Goal: Task Accomplishment & Management: Use online tool/utility

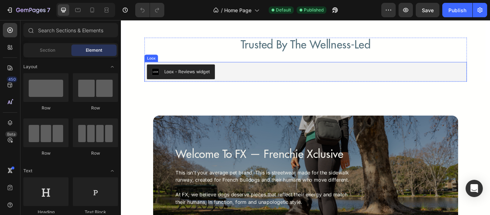
scroll to position [1635, 0]
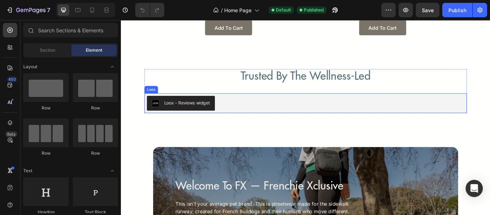
click at [490, 115] on div "Loox - Reviews widget" at bounding box center [336, 116] width 370 height 17
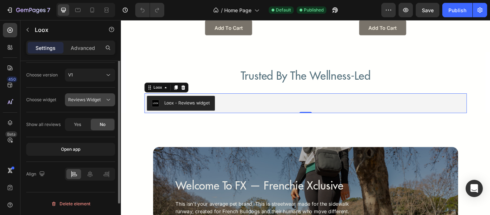
scroll to position [0, 0]
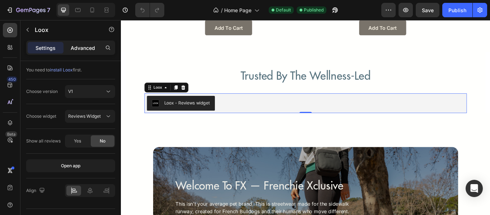
click at [75, 46] on p "Advanced" at bounding box center [83, 48] width 24 height 8
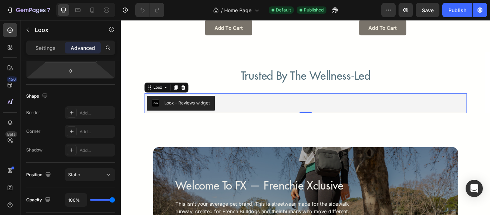
scroll to position [304, 0]
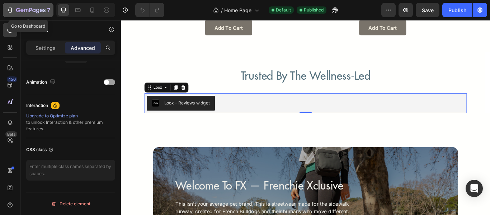
click at [13, 6] on div "7" at bounding box center [28, 10] width 44 height 9
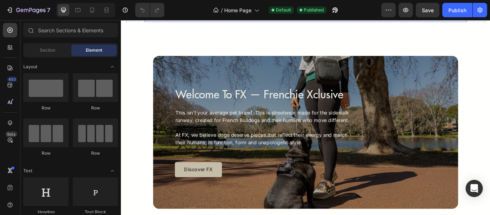
scroll to position [1635, 0]
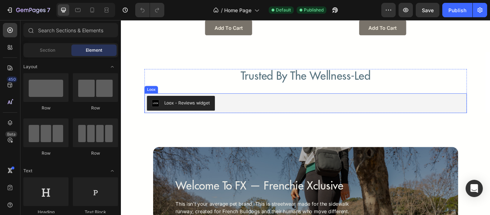
click at [349, 119] on div "Loox - Reviews widget" at bounding box center [336, 116] width 370 height 17
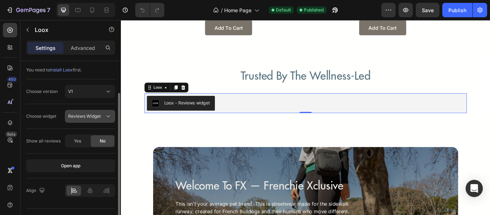
scroll to position [17, 0]
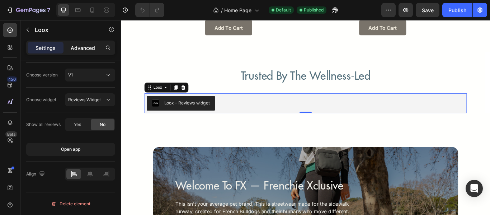
click at [91, 46] on p "Advanced" at bounding box center [83, 48] width 24 height 8
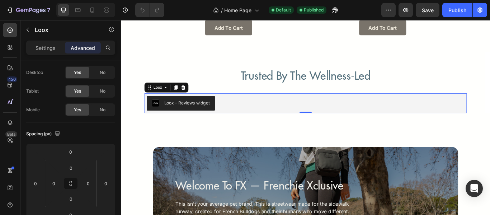
click at [81, 48] on p "Advanced" at bounding box center [83, 48] width 24 height 8
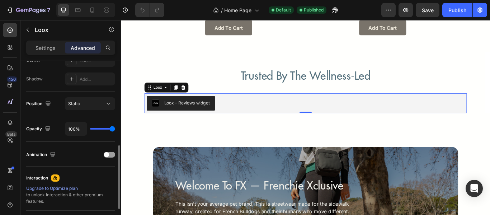
scroll to position [304, 0]
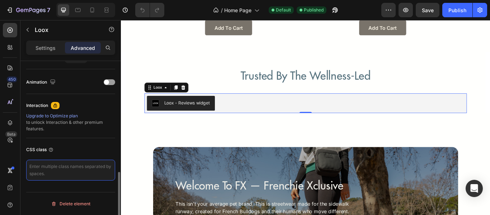
click at [70, 172] on textarea at bounding box center [70, 170] width 89 height 21
type textarea "."
type textarea "d"
type textarea "f"
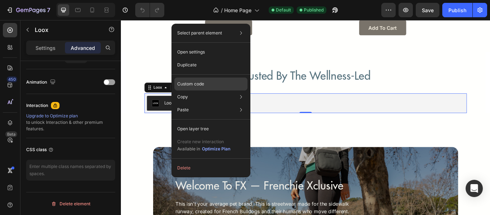
click at [219, 80] on div "Custom code" at bounding box center [210, 84] width 73 height 13
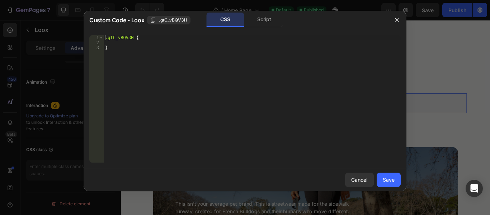
click at [250, 41] on div ".gtC_vBQV3H { }" at bounding box center [252, 103] width 297 height 137
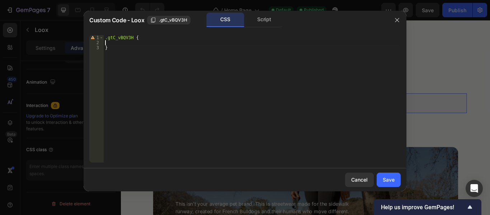
paste textarea "text-transform: capitalize;"
click at [197, 45] on div ".gtC_vBQV3H { text-transform : capitalize ; }" at bounding box center [252, 103] width 297 height 137
click at [201, 66] on div ".gtC_vBQV3H { text-transform : capitalize ; }" at bounding box center [252, 103] width 297 height 137
click at [106, 44] on div ".gtC_vBQV3H { text-transform : capitalize ; }" at bounding box center [252, 103] width 297 height 137
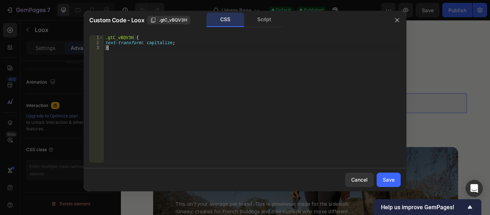
click at [305, 90] on div ".gtC_vBQV3H { text-transform : capitalize ; }" at bounding box center [252, 103] width 297 height 137
click at [177, 44] on div ".gtC_vBQV3H { text-transform : capitalize ; }" at bounding box center [252, 103] width 297 height 137
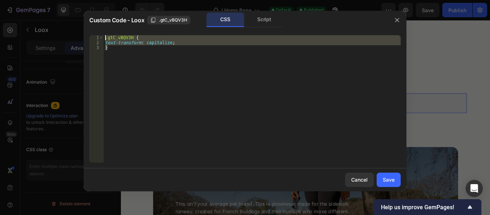
drag, startPoint x: 109, startPoint y: 50, endPoint x: 106, endPoint y: 39, distance: 10.9
click at [106, 39] on div ".gtC_vBQV3H { text-transform : capitalize ; }" at bounding box center [252, 103] width 297 height 137
type textarea ".gtC_vBQV3H { text-transform: capitalize;"
click at [389, 182] on div "Save" at bounding box center [389, 180] width 12 height 8
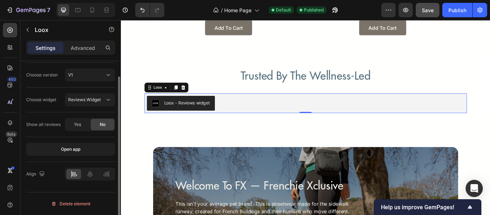
scroll to position [17, 0]
click at [447, 10] on button "Publish" at bounding box center [458, 10] width 30 height 14
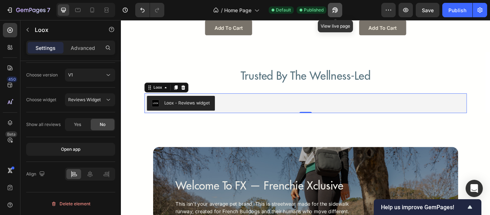
click at [337, 10] on icon "button" at bounding box center [335, 9] width 7 height 7
click at [84, 46] on p "Advanced" at bounding box center [83, 48] width 24 height 8
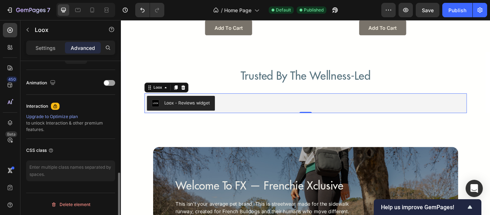
scroll to position [304, 0]
click at [85, 163] on textarea at bounding box center [70, 170] width 89 height 21
type textarea "."
paste textarea ".gtC_vBQV3H { text-transform: capitalize; }"
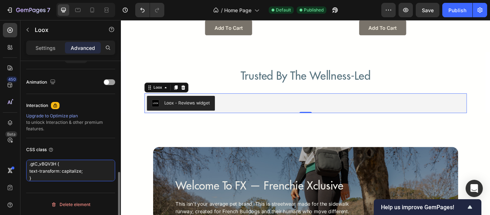
scroll to position [0, 0]
drag, startPoint x: 57, startPoint y: 164, endPoint x: 31, endPoint y: 166, distance: 25.9
click at [31, 166] on textarea ".gtC_vBQV3H { text-transform: capitalize; }" at bounding box center [70, 171] width 89 height 22
type textarea ".feed-item-title-wrapper { text-transform: capitalize; }"
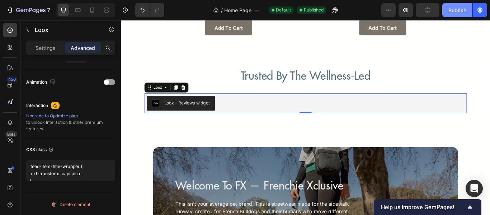
click at [448, 13] on button "Publish" at bounding box center [458, 10] width 30 height 14
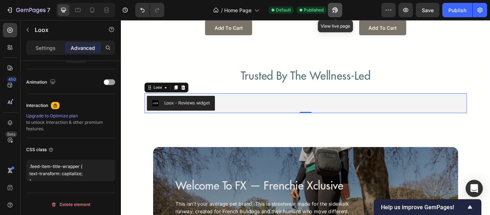
click at [338, 9] on icon "button" at bounding box center [334, 10] width 5 height 5
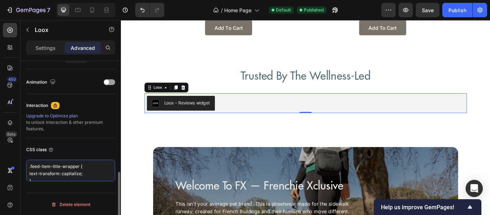
click at [84, 167] on textarea ".feed-item-title-wrapper { text-transform: capitalize; }" at bounding box center [70, 171] width 89 height 22
drag, startPoint x: 42, startPoint y: 177, endPoint x: 30, endPoint y: 167, distance: 15.8
click at [30, 167] on textarea ".feed-item-title-wrapper { text-transform: capitalize; }" at bounding box center [70, 171] width 89 height 22
click at [37, 171] on textarea ".feed-item-title-wrapper { text-transform: capitalize; }" at bounding box center [70, 171] width 89 height 22
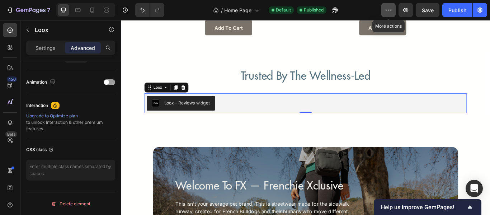
click at [393, 7] on button "button" at bounding box center [388, 10] width 14 height 14
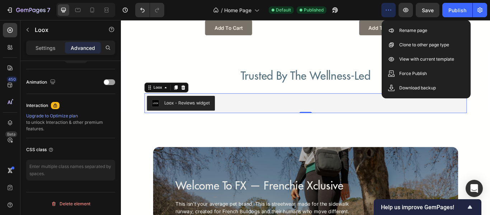
click at [393, 7] on button "button" at bounding box center [388, 10] width 14 height 14
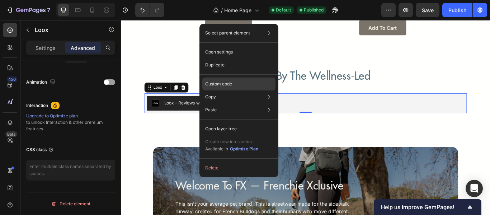
click at [235, 88] on div "Custom code" at bounding box center [238, 84] width 73 height 13
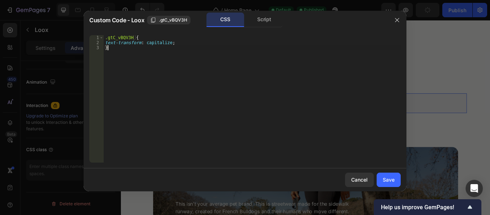
click at [205, 45] on div ".gtC_vBQV3H { text-transform : capitalize ; }" at bounding box center [252, 103] width 297 height 137
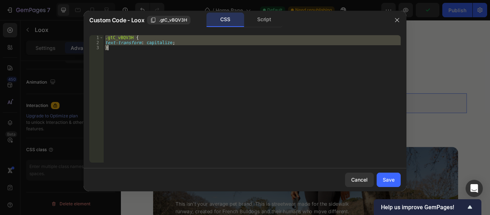
paste textarea
type textarea "}"
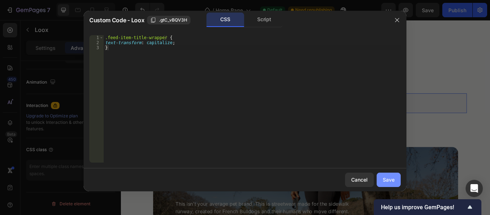
drag, startPoint x: 388, startPoint y: 177, endPoint x: 312, endPoint y: 183, distance: 76.3
click at [388, 177] on div "Save" at bounding box center [389, 180] width 12 height 8
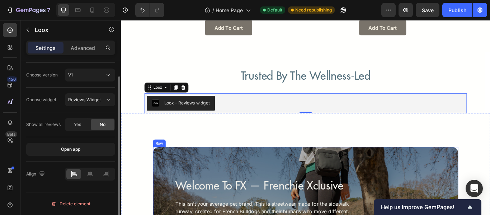
scroll to position [17, 0]
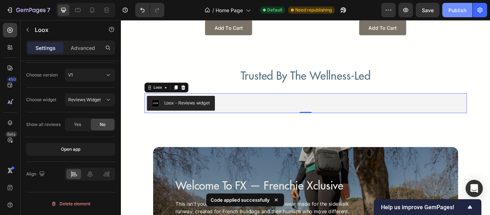
click at [449, 11] on div "Publish" at bounding box center [458, 10] width 18 height 8
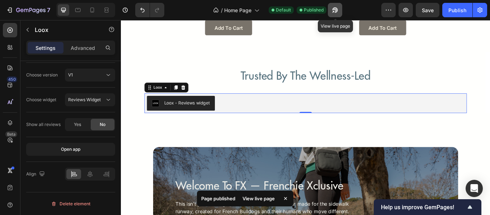
click at [333, 9] on icon "button" at bounding box center [335, 9] width 7 height 7
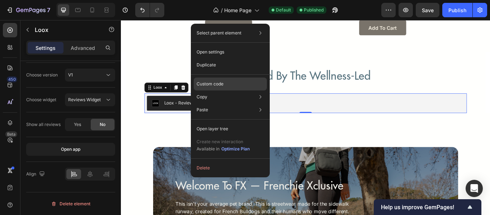
click at [243, 86] on div "Custom code" at bounding box center [230, 84] width 73 height 13
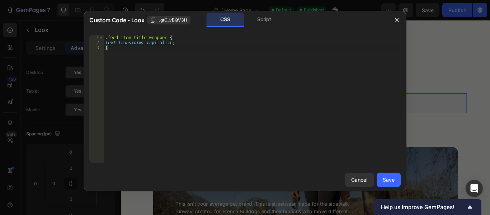
click at [242, 46] on div ".feed-item-title-wrapper { text-transform : capitalize ; }" at bounding box center [252, 103] width 297 height 137
type textarea "text-transform: capitalize; }"
click at [393, 175] on button "Save" at bounding box center [389, 180] width 24 height 14
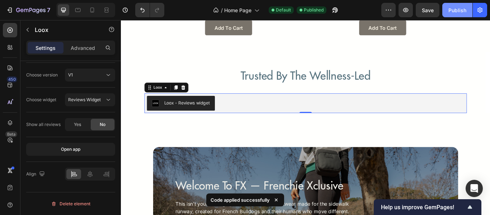
click at [461, 6] on div "Publish" at bounding box center [458, 10] width 18 height 8
